Goal: Information Seeking & Learning: Learn about a topic

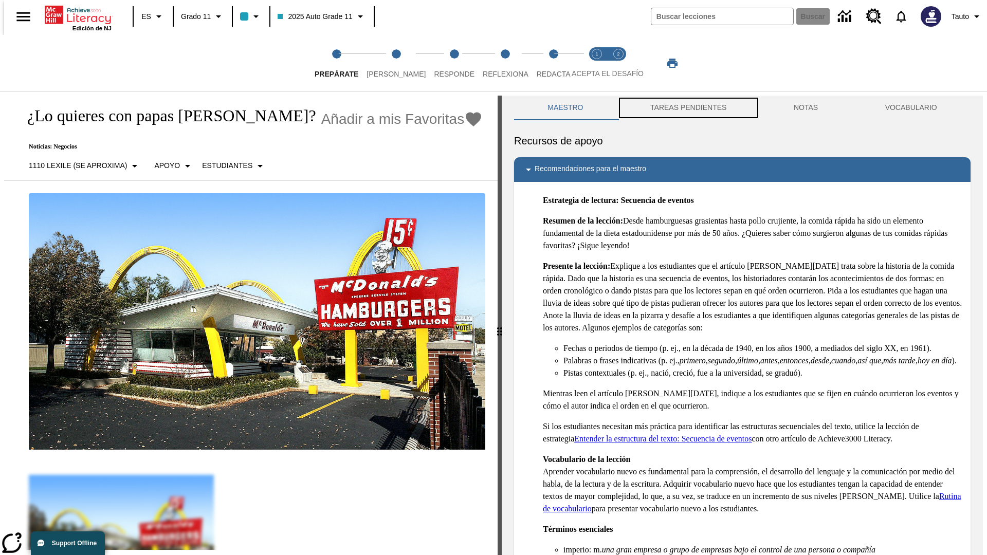
click at [687, 108] on button "TAREAS PENDIENTES" at bounding box center [688, 108] width 143 height 25
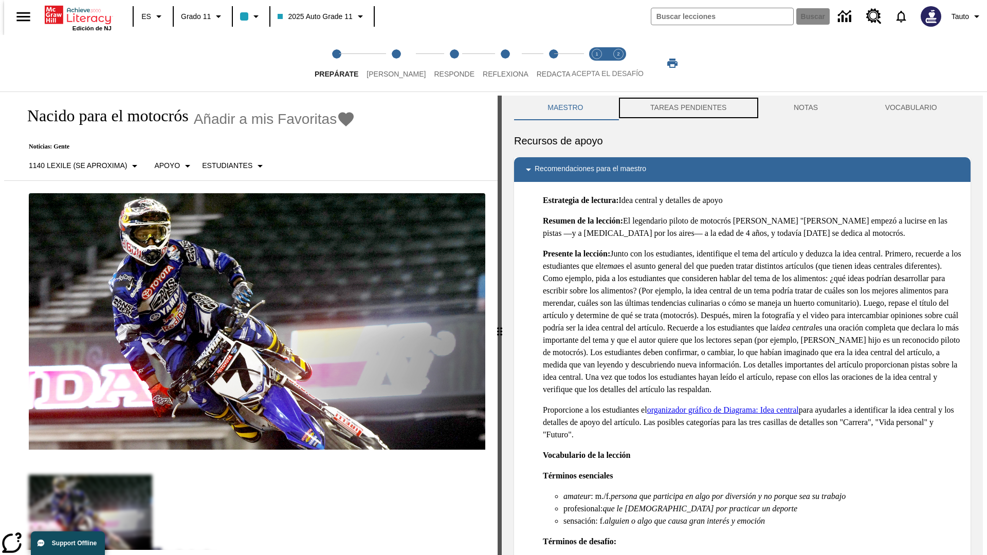
click at [687, 108] on button "TAREAS PENDIENTES" at bounding box center [688, 108] width 143 height 25
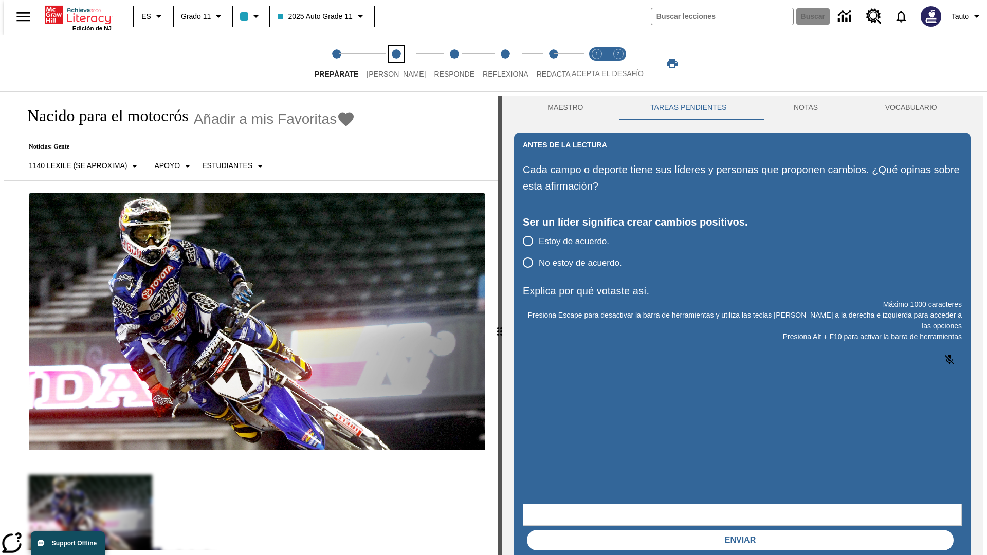
click at [388, 63] on span "[PERSON_NAME]" at bounding box center [395, 70] width 59 height 19
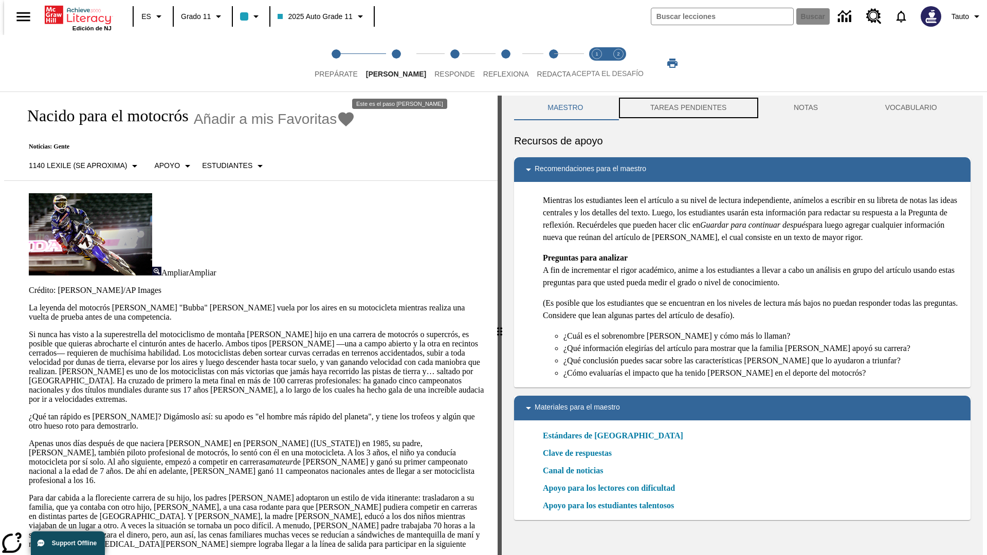
scroll to position [1, 0]
click at [687, 108] on button "TAREAS PENDIENTES" at bounding box center [688, 107] width 143 height 25
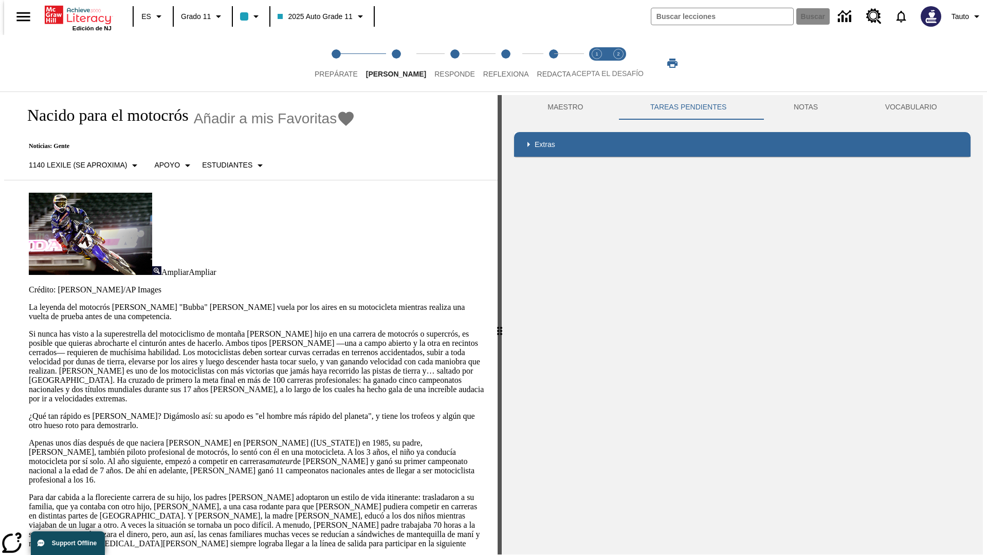
click at [29, 329] on p "Si nunca has visto a la superestrella del motociclismo de montaña [PERSON_NAME]…" at bounding box center [257, 366] width 456 height 74
